Goal: Task Accomplishment & Management: Complete application form

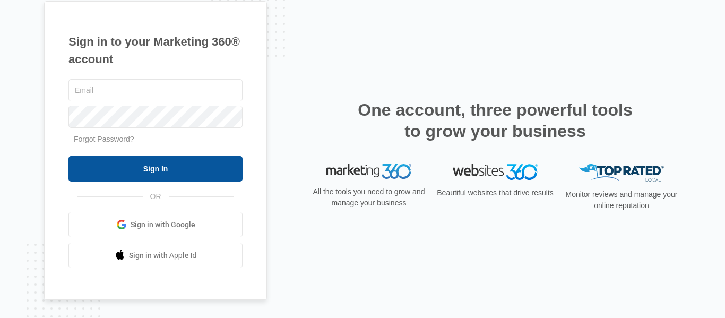
type input "[EMAIL_ADDRESS][DOMAIN_NAME]"
click at [139, 178] on input "Sign In" at bounding box center [156, 168] width 174 height 25
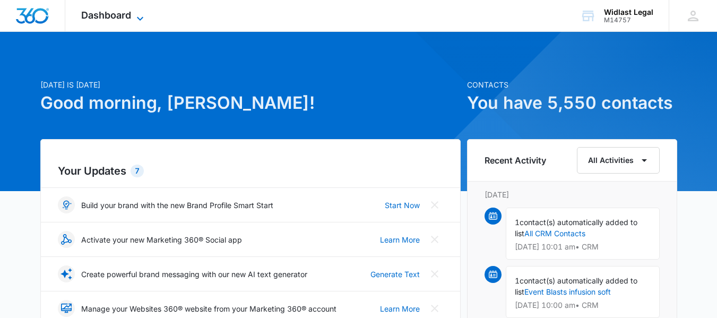
click at [112, 20] on span "Dashboard" at bounding box center [106, 15] width 50 height 11
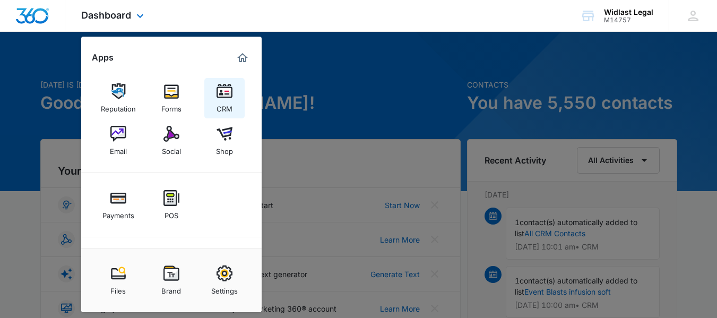
click at [227, 103] on div "CRM" at bounding box center [225, 106] width 16 height 14
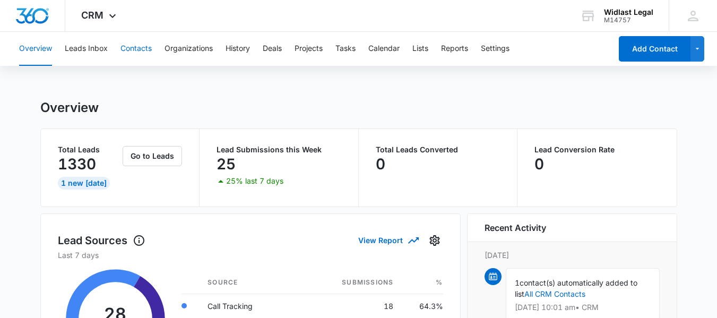
click at [148, 47] on button "Contacts" at bounding box center [136, 49] width 31 height 34
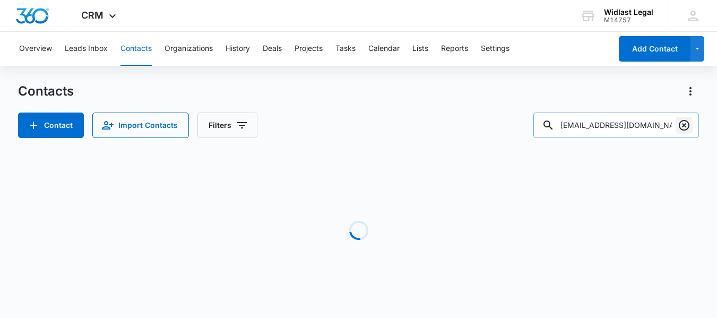
click at [681, 127] on icon "Clear" at bounding box center [684, 125] width 13 height 13
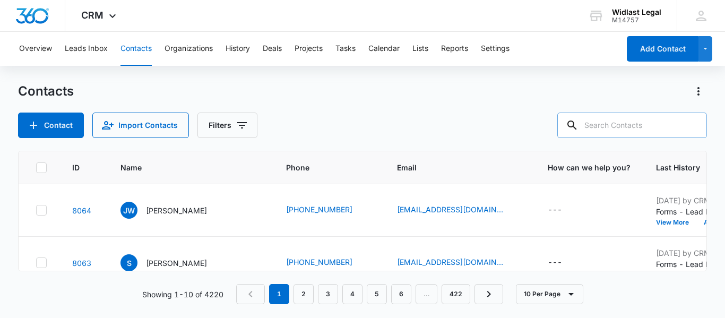
click at [592, 117] on input "text" at bounding box center [633, 125] width 150 height 25
paste input "HBC@HBC.BZ"
type input "HBC@HBC.BZ"
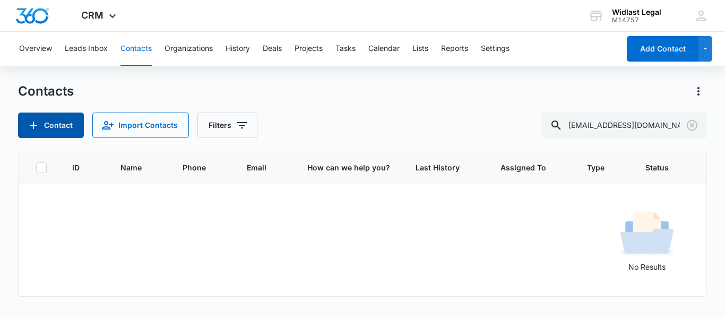
click at [65, 121] on button "Contact" at bounding box center [51, 125] width 66 height 25
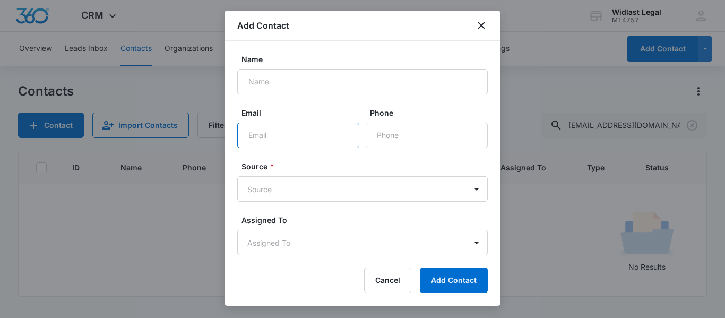
click at [295, 140] on input "Email" at bounding box center [298, 135] width 122 height 25
paste input "HBC@HBC.BZ"
type input "HBC@HBC.BZ"
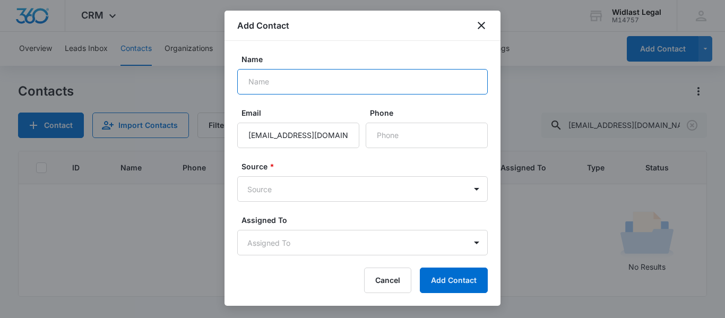
drag, startPoint x: 316, startPoint y: 89, endPoint x: 318, endPoint y: 80, distance: 9.3
click at [316, 89] on input "Name" at bounding box center [362, 81] width 251 height 25
paste input "Bruce Baumgartner ("
click at [329, 47] on div "Name Bruce Baumgartner ( Email HBC@HBC.BZ Phone Source * Source Assigned To Ass…" at bounding box center [363, 149] width 276 height 216
click at [335, 80] on input "Bruce Baumgartner (" at bounding box center [362, 81] width 251 height 25
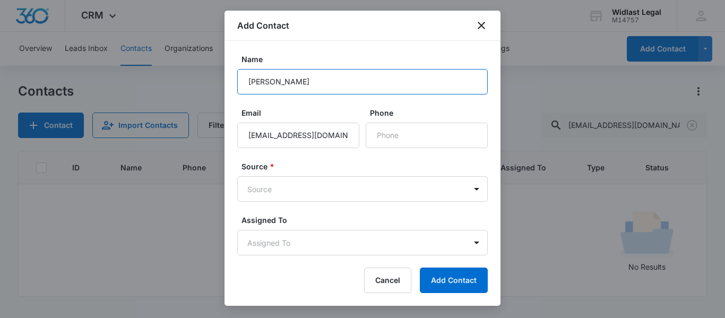
type input "Bruce Baumgartner"
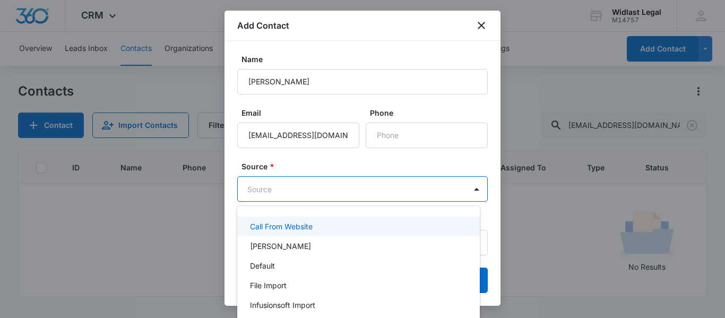
click at [350, 182] on body "CRM Apps Reputation Forms CRM Email Social Shop Payments POS Content Ads Intell…" at bounding box center [362, 159] width 725 height 318
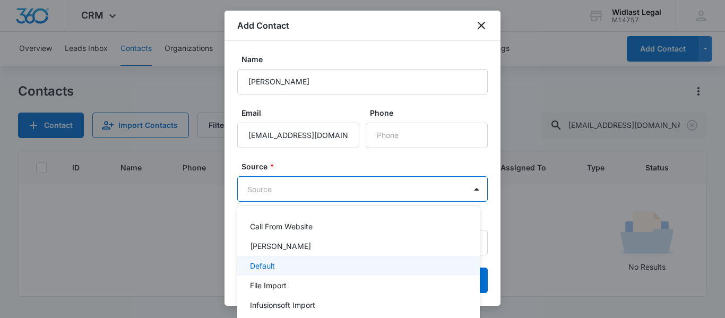
click at [287, 264] on div "Default" at bounding box center [357, 265] width 215 height 11
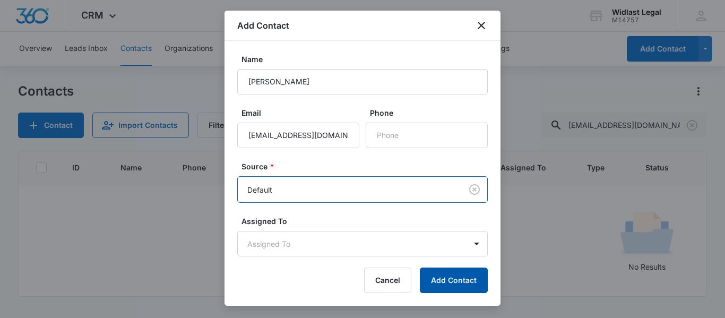
click at [457, 281] on button "Add Contact" at bounding box center [454, 280] width 68 height 25
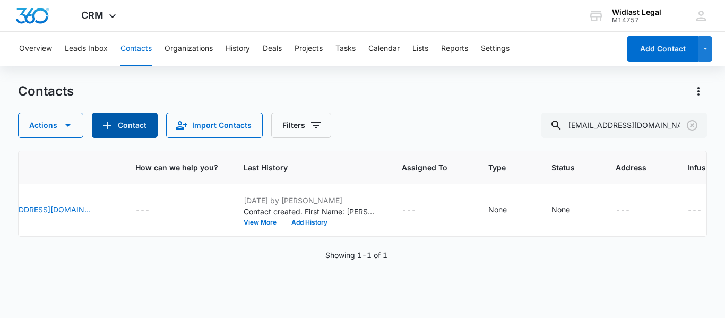
scroll to position [0, 357]
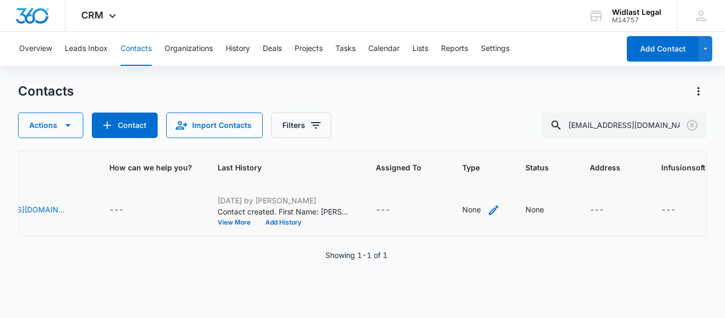
click at [487, 210] on icon "Type - None - Select to Edit Field" at bounding box center [493, 210] width 13 height 13
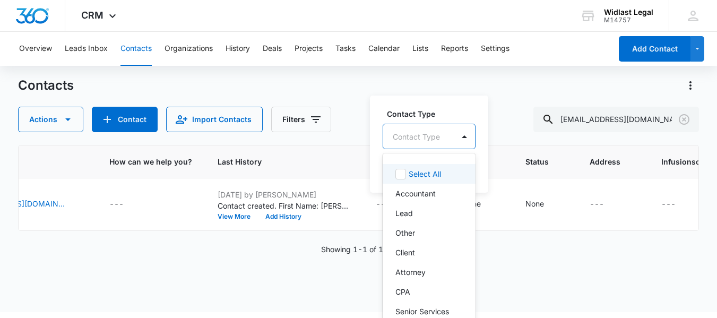
click at [463, 136] on div at bounding box center [464, 136] width 17 height 17
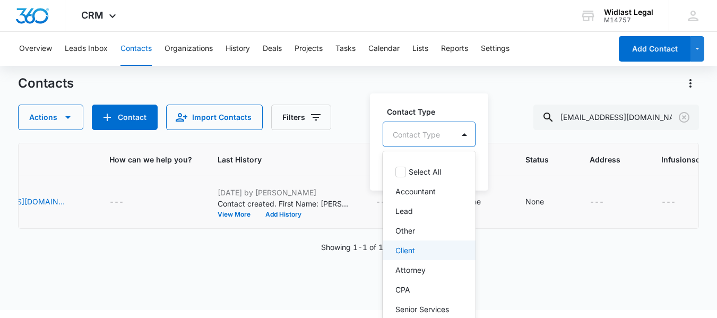
click at [413, 245] on p "Client" at bounding box center [406, 250] width 20 height 11
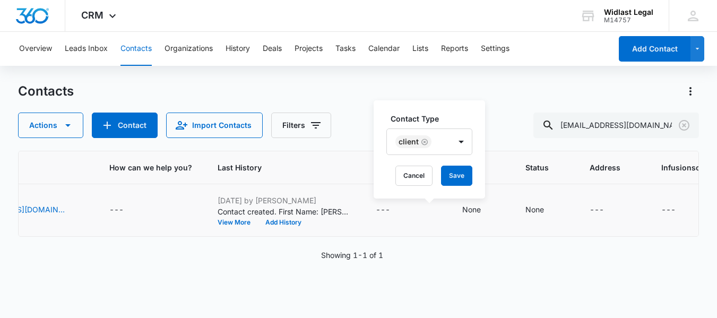
click at [463, 112] on div "Contact Type Client Cancel Save" at bounding box center [430, 149] width 112 height 98
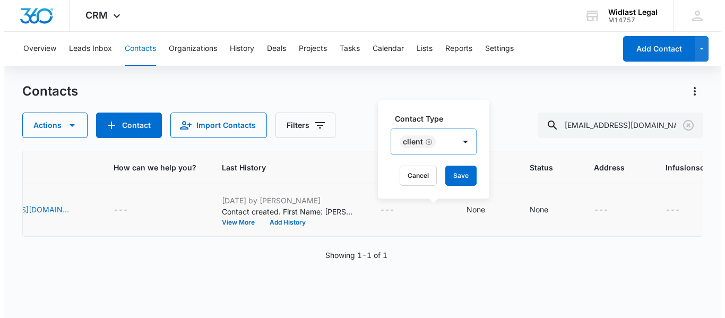
scroll to position [0, 0]
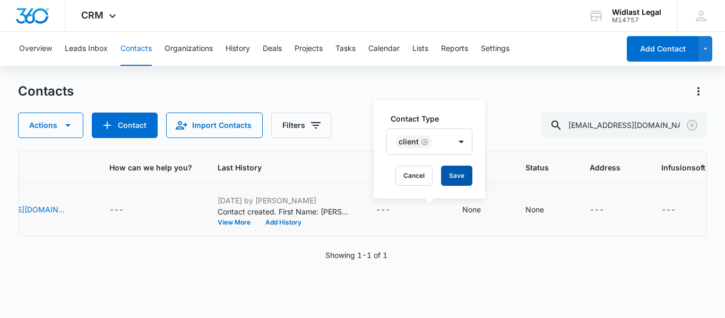
click at [464, 172] on button "Save" at bounding box center [456, 176] width 31 height 20
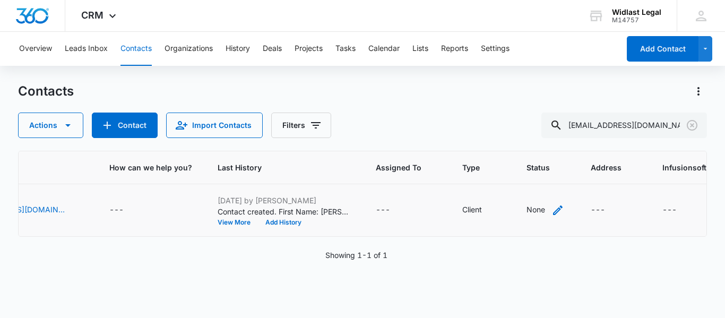
click at [552, 208] on icon "Status - None - Select to Edit Field" at bounding box center [558, 210] width 13 height 13
click at [519, 141] on div "Contact Status" at bounding box center [483, 143] width 75 height 24
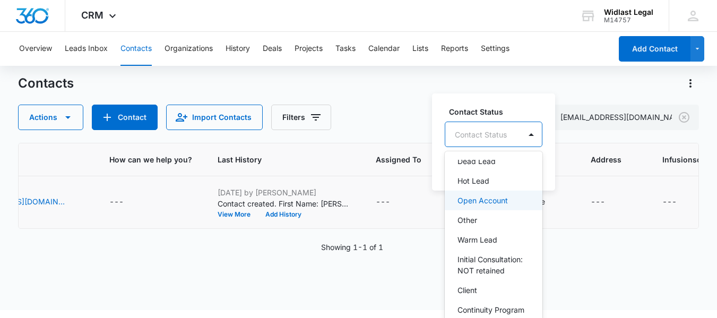
scroll to position [106, 0]
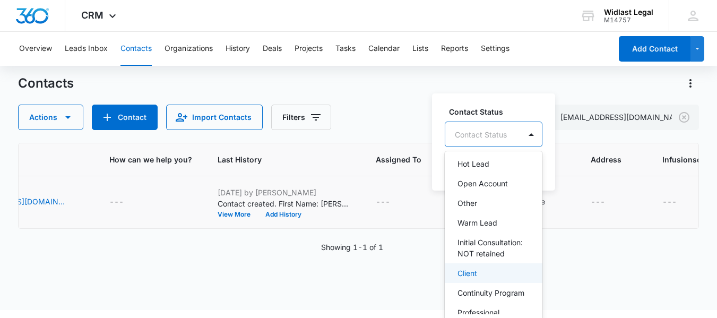
click at [485, 279] on div "Client" at bounding box center [493, 273] width 70 height 11
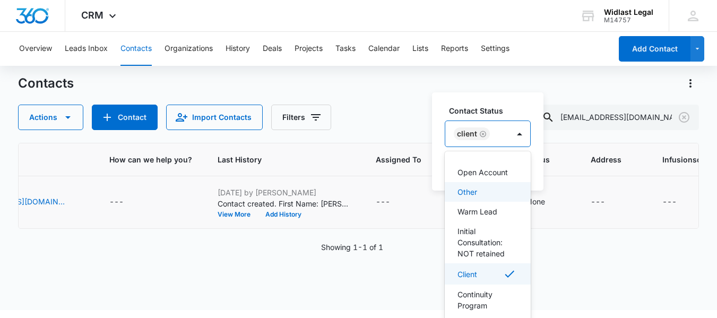
click at [530, 111] on div "Contact Status option Client, selected. 16 results available. Use Up and Down t…" at bounding box center [488, 141] width 112 height 98
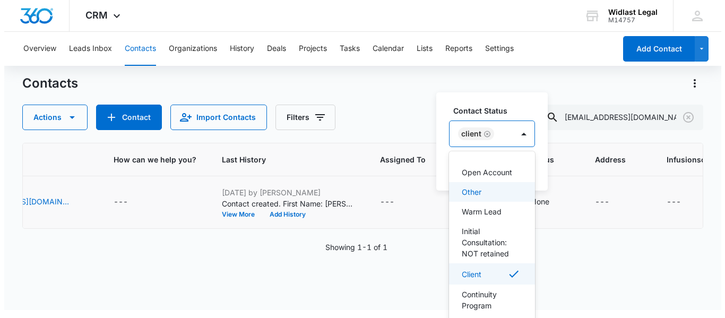
scroll to position [0, 0]
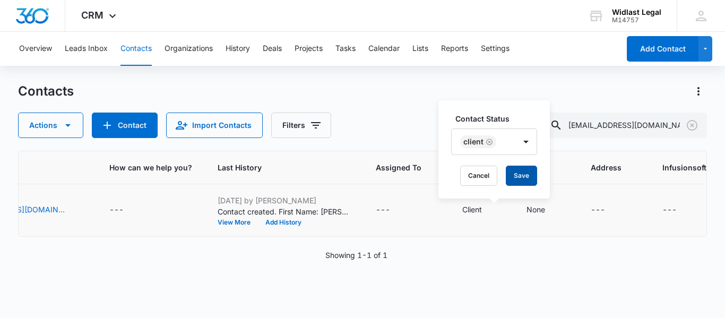
click at [520, 176] on button "Save" at bounding box center [521, 176] width 31 height 20
